Goal: Information Seeking & Learning: Compare options

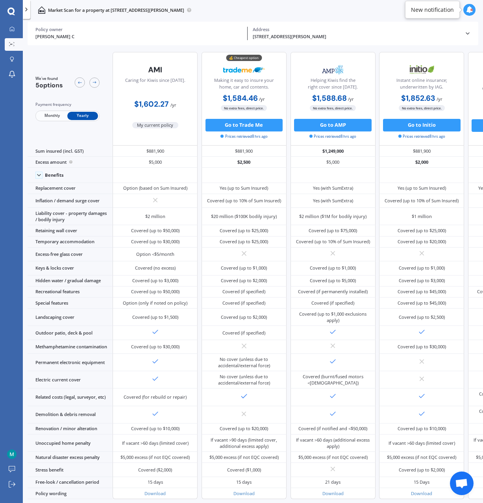
click at [466, 35] on icon at bounding box center [467, 33] width 6 height 6
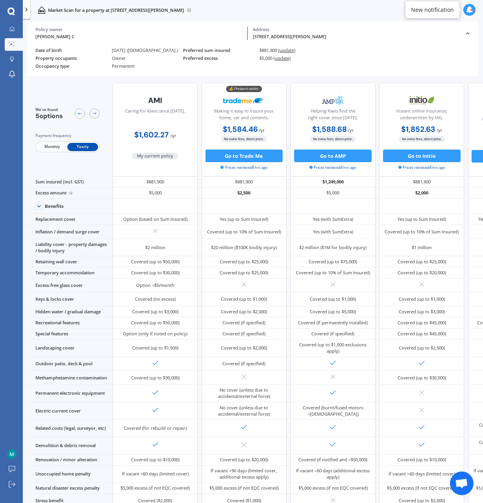
click at [466, 35] on icon at bounding box center [467, 33] width 6 height 6
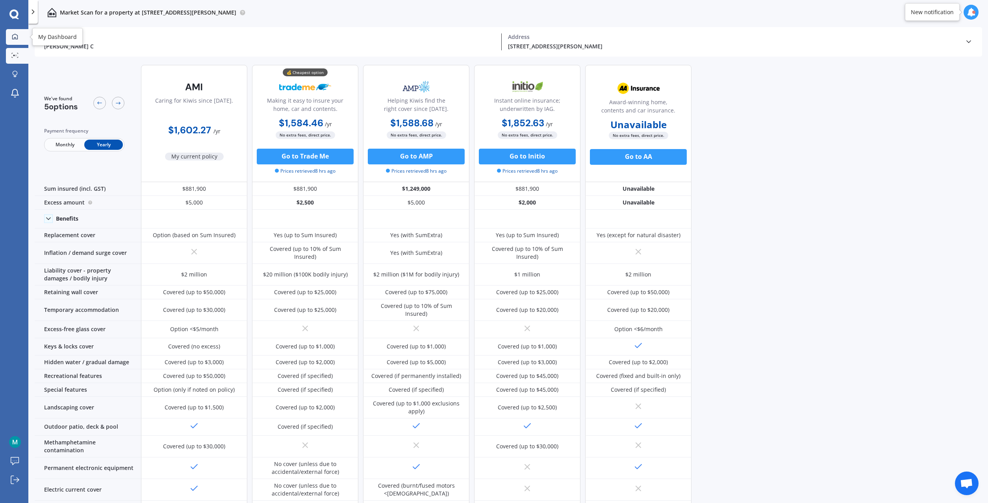
click at [12, 38] on icon at bounding box center [15, 36] width 6 height 6
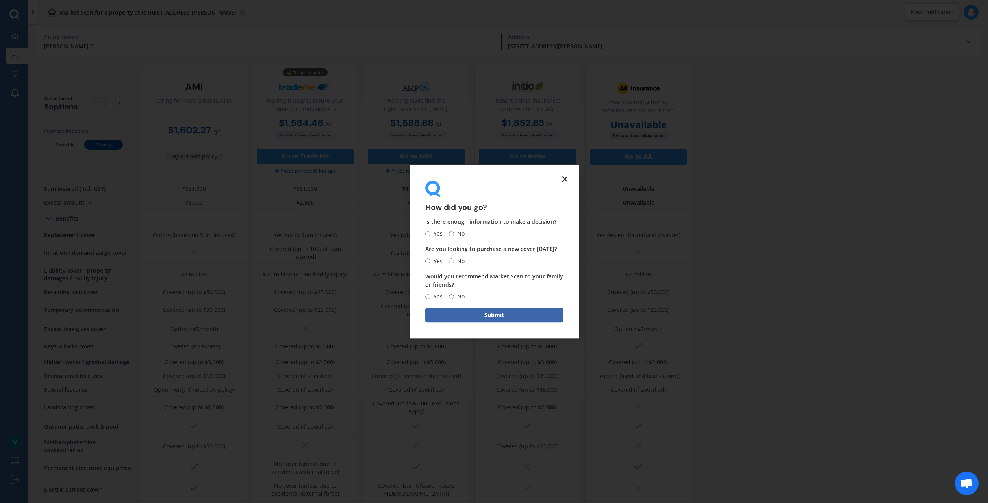
click at [483, 179] on line at bounding box center [564, 179] width 5 height 5
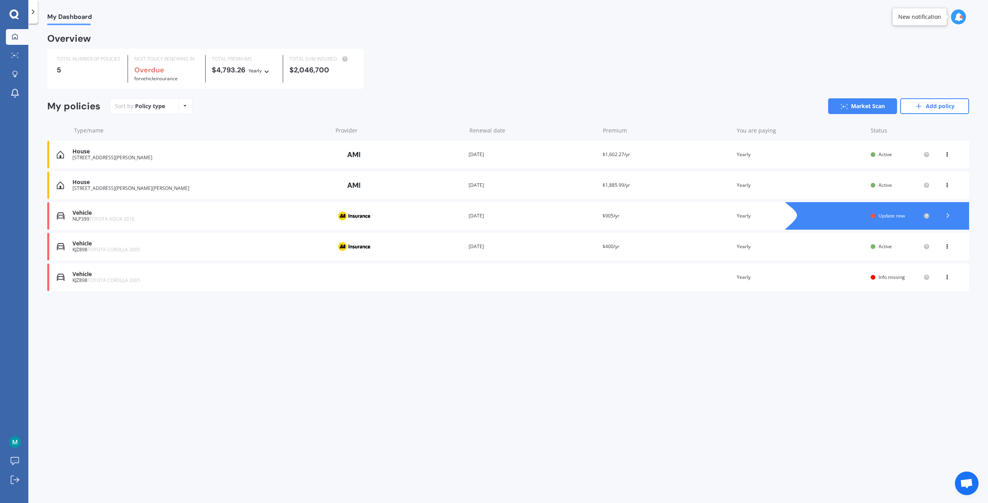
click at [483, 155] on icon at bounding box center [947, 153] width 6 height 5
click at [483, 121] on div "Type/name Provider Renewal date Premium You are paying Status" at bounding box center [507, 130] width 921 height 20
click at [165, 154] on div "House" at bounding box center [199, 151] width 255 height 7
click at [483, 155] on div "Premium $1,602.27/yr" at bounding box center [666, 155] width 128 height 8
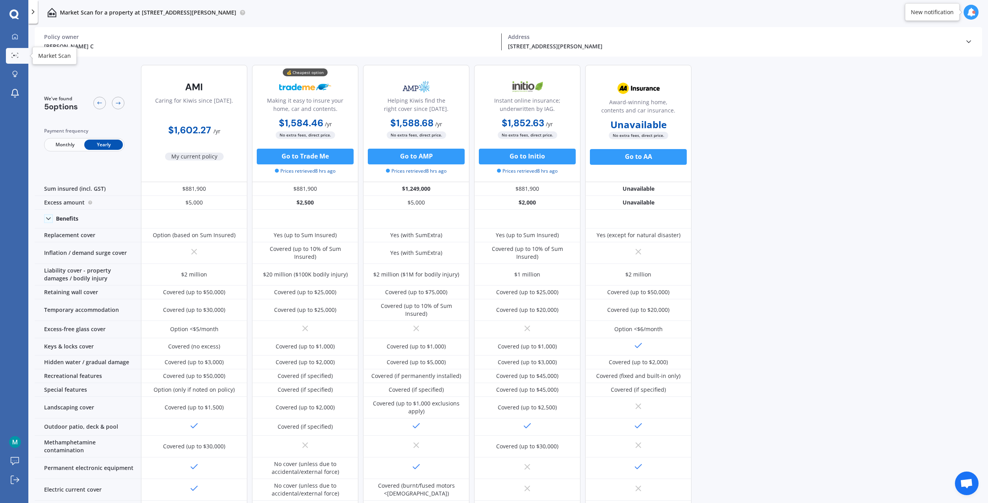
click at [7, 51] on link "Market Scan" at bounding box center [17, 56] width 22 height 16
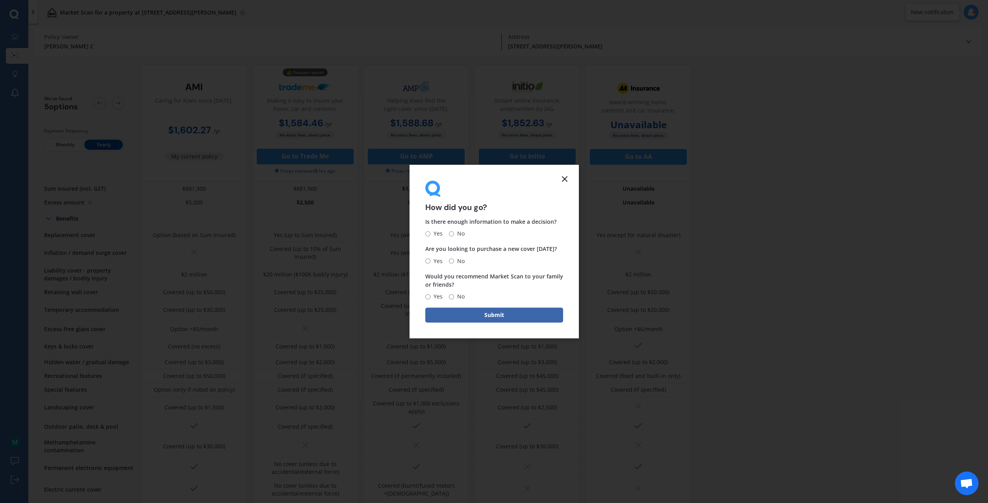
click at [483, 178] on icon at bounding box center [564, 178] width 9 height 9
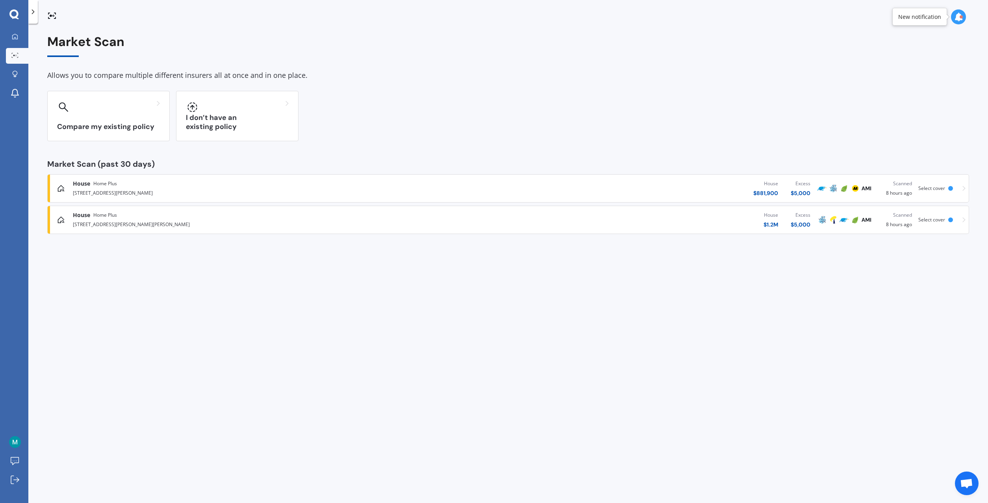
click at [483, 191] on div "House $ 881,900 Excess $ 5,000" at bounding box center [627, 189] width 380 height 24
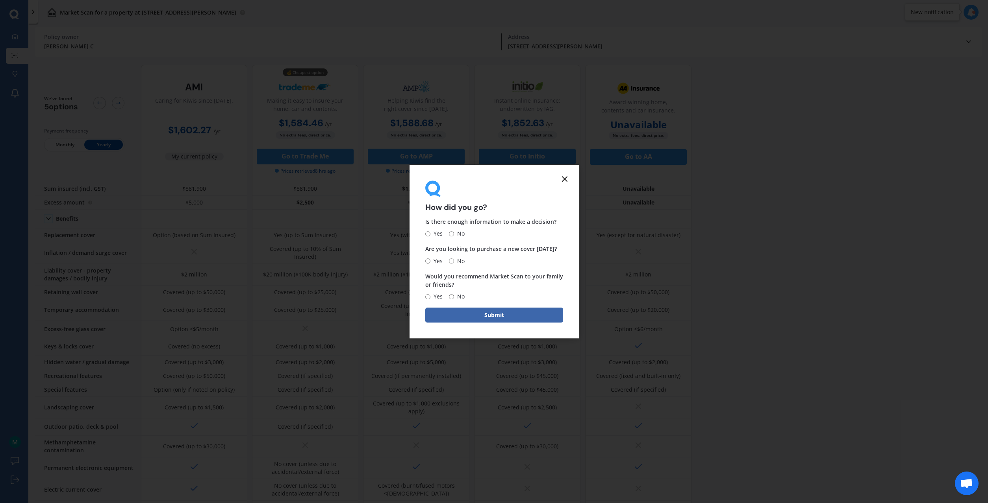
click at [483, 178] on icon at bounding box center [564, 178] width 9 height 9
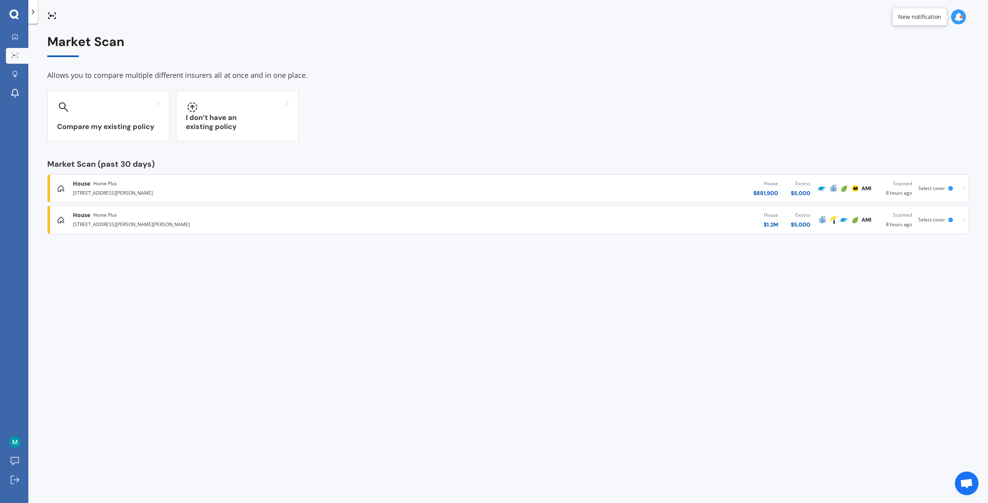
click at [260, 179] on div "House Home Plus [STREET_ADDRESS][PERSON_NAME] House $ 881,900 Excess $ 5,000 Sc…" at bounding box center [508, 189] width 914 height 24
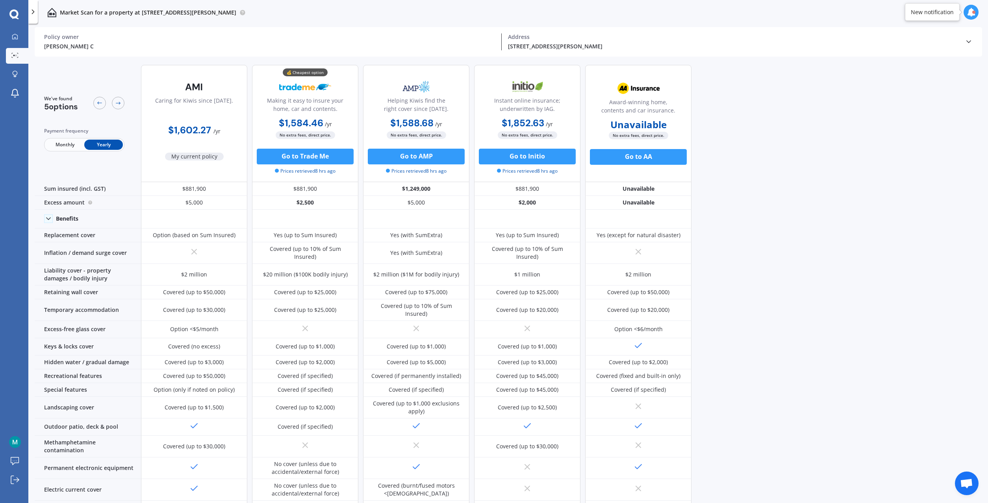
click at [483, 41] on div "[PERSON_NAME] C Policy owner [STREET_ADDRESS][PERSON_NAME] Address Policy owner…" at bounding box center [508, 42] width 947 height 30
click at [483, 41] on icon at bounding box center [968, 42] width 8 height 8
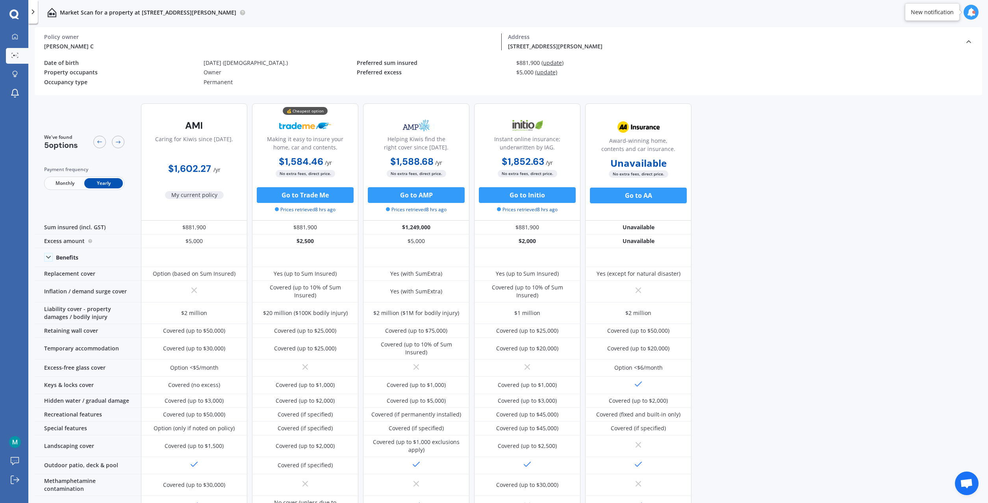
click at [483, 41] on polyline at bounding box center [968, 42] width 4 height 2
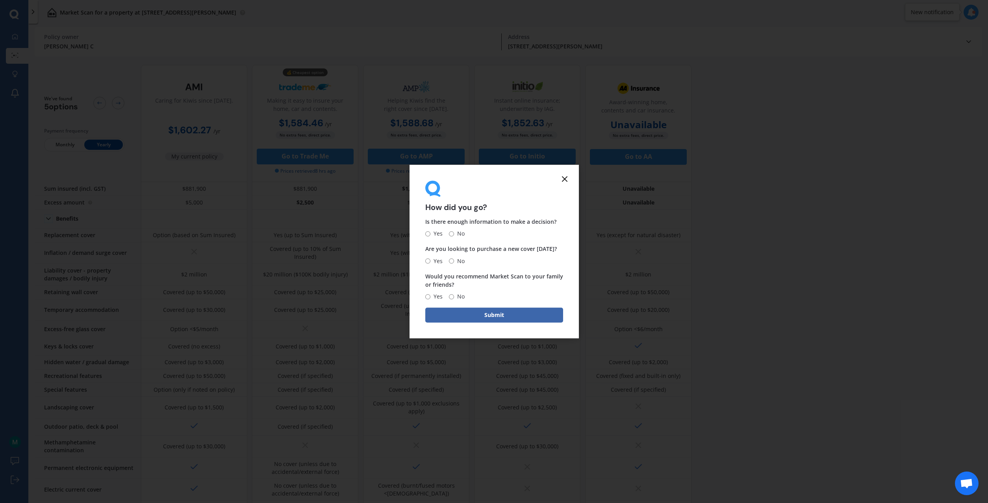
click at [483, 178] on icon at bounding box center [564, 178] width 9 height 9
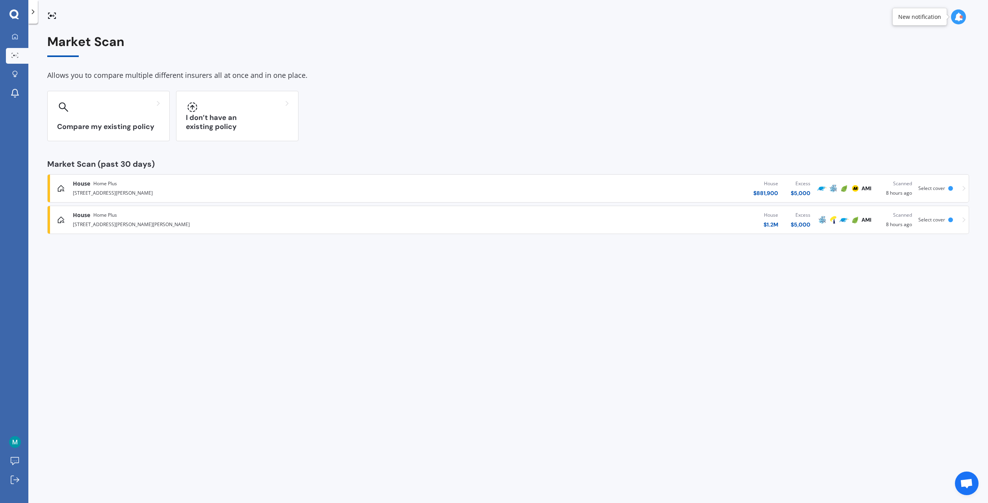
click at [483, 222] on icon at bounding box center [963, 220] width 3 height 6
click at [483, 189] on div "House Home Plus [STREET_ADDRESS][PERSON_NAME] House $ 881,900 Excess $ 5,000 Sc…" at bounding box center [508, 189] width 914 height 24
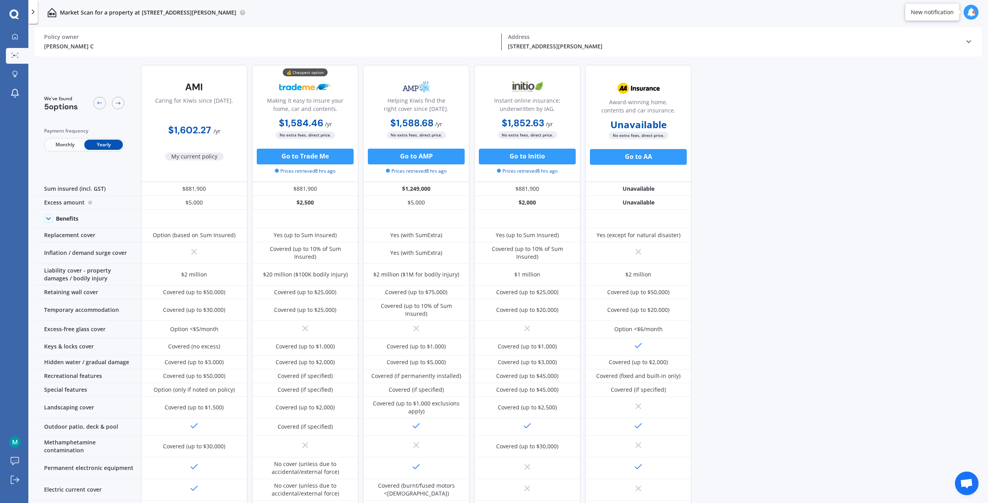
click at [33, 15] on icon at bounding box center [33, 12] width 8 height 8
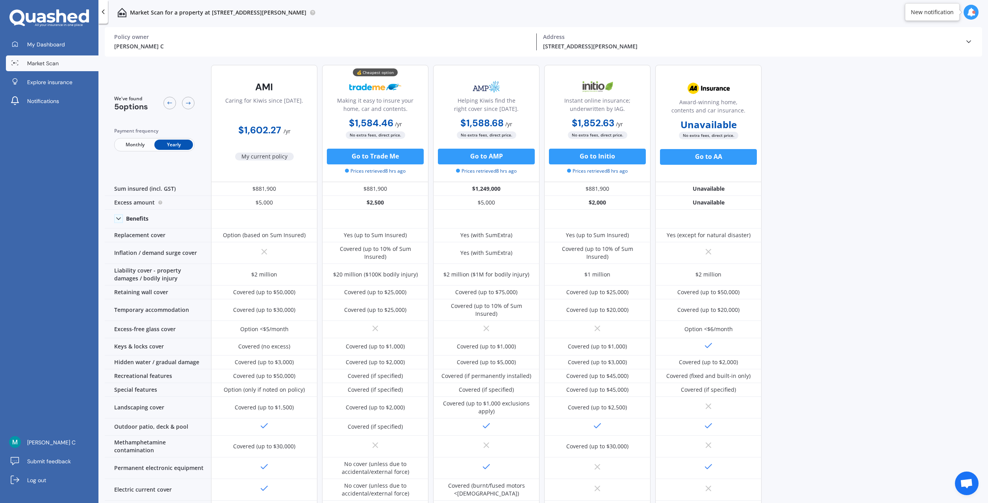
click at [100, 16] on div at bounding box center [102, 12] width 9 height 24
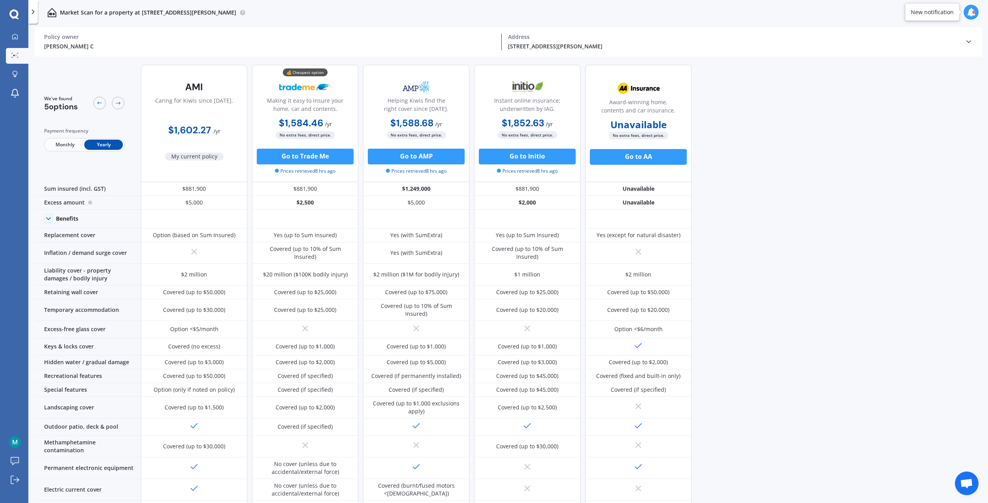
scroll to position [156, 0]
